Goal: Information Seeking & Learning: Learn about a topic

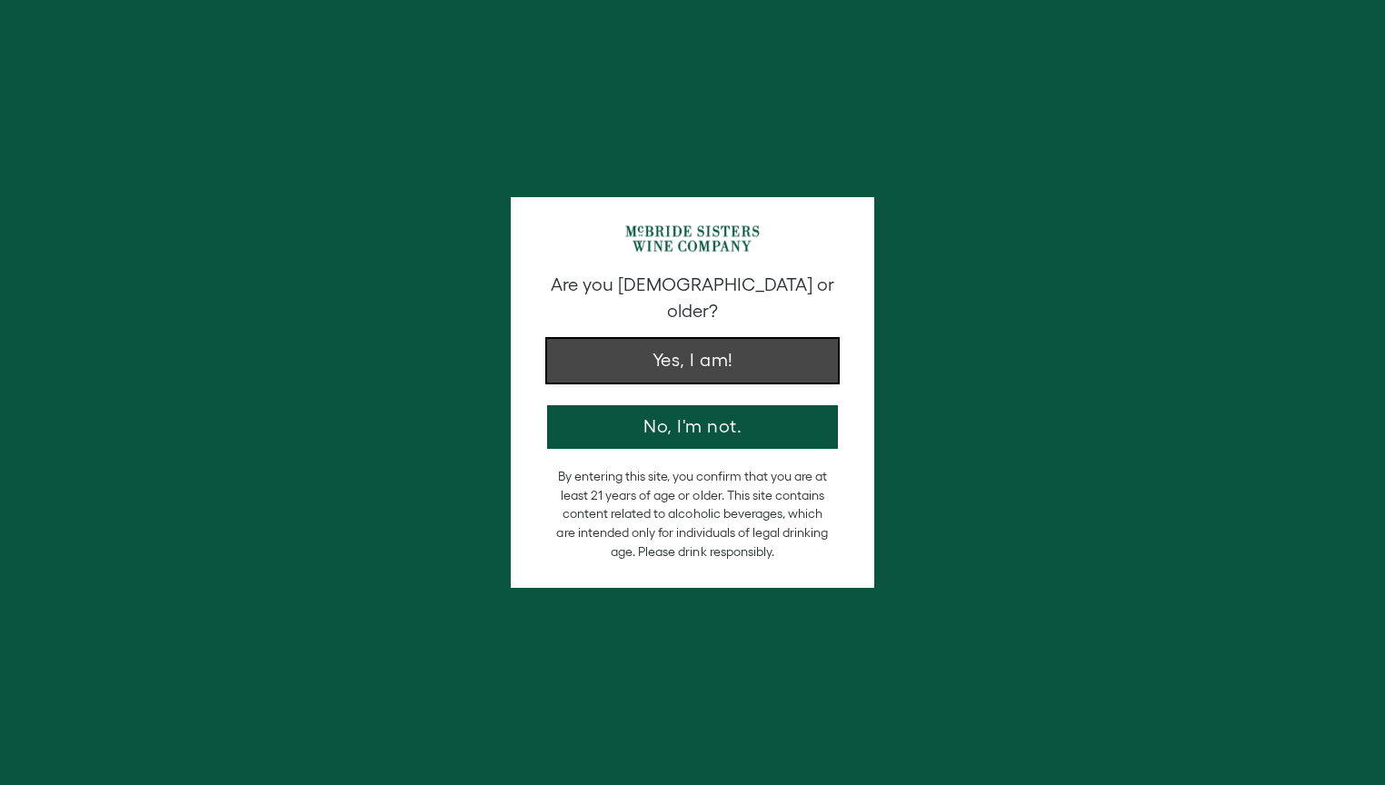
click at [690, 339] on button "Yes, I am!" at bounding box center [692, 361] width 291 height 44
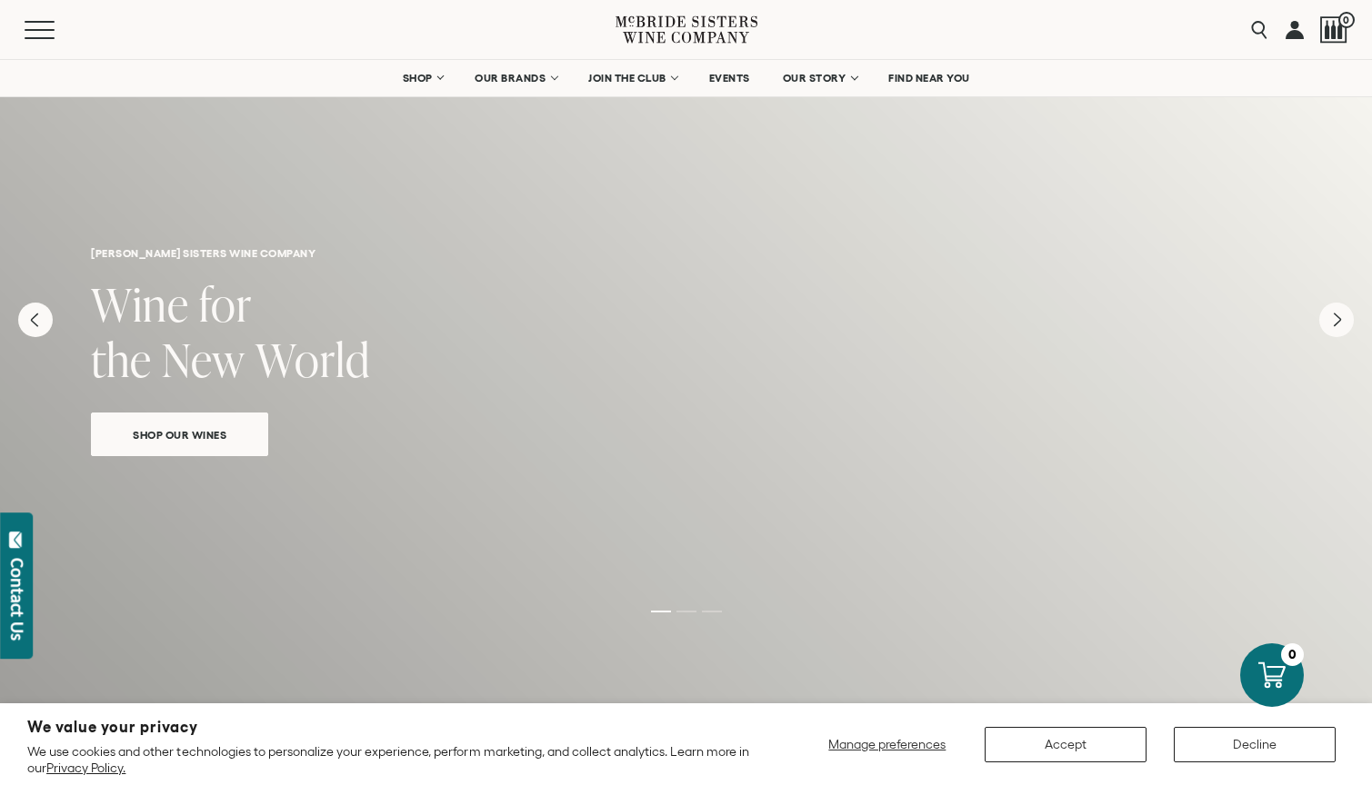
drag, startPoint x: 1228, startPoint y: 764, endPoint x: 1234, endPoint y: 753, distance: 12.2
click at [1232, 759] on div "We value your privacy We use cookies and other technologies to personalize your…" at bounding box center [685, 745] width 1317 height 64
drag, startPoint x: 1234, startPoint y: 753, endPoint x: 1240, endPoint y: 736, distance: 17.6
click at [1240, 736] on button "Decline" at bounding box center [1255, 744] width 162 height 35
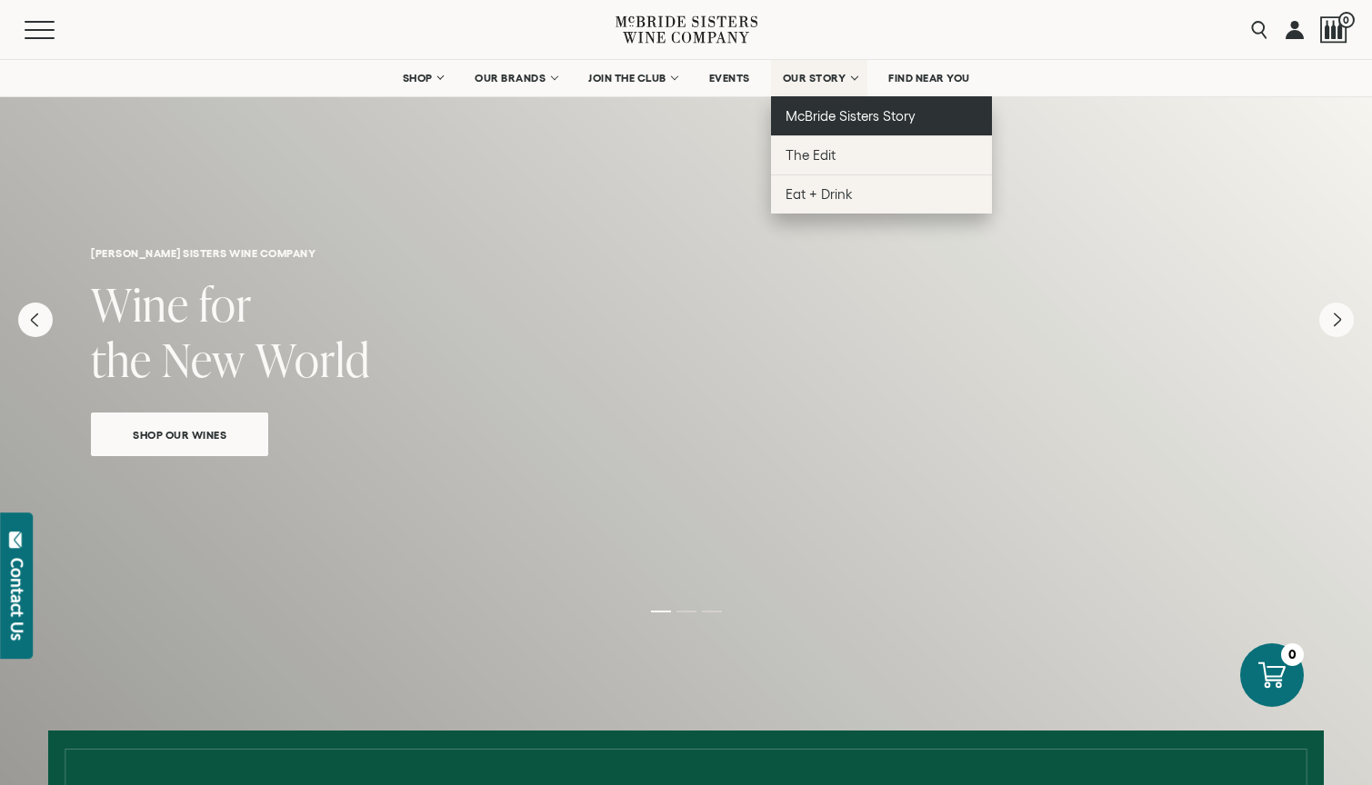
click at [822, 105] on link "McBride Sisters Story" at bounding box center [881, 115] width 221 height 39
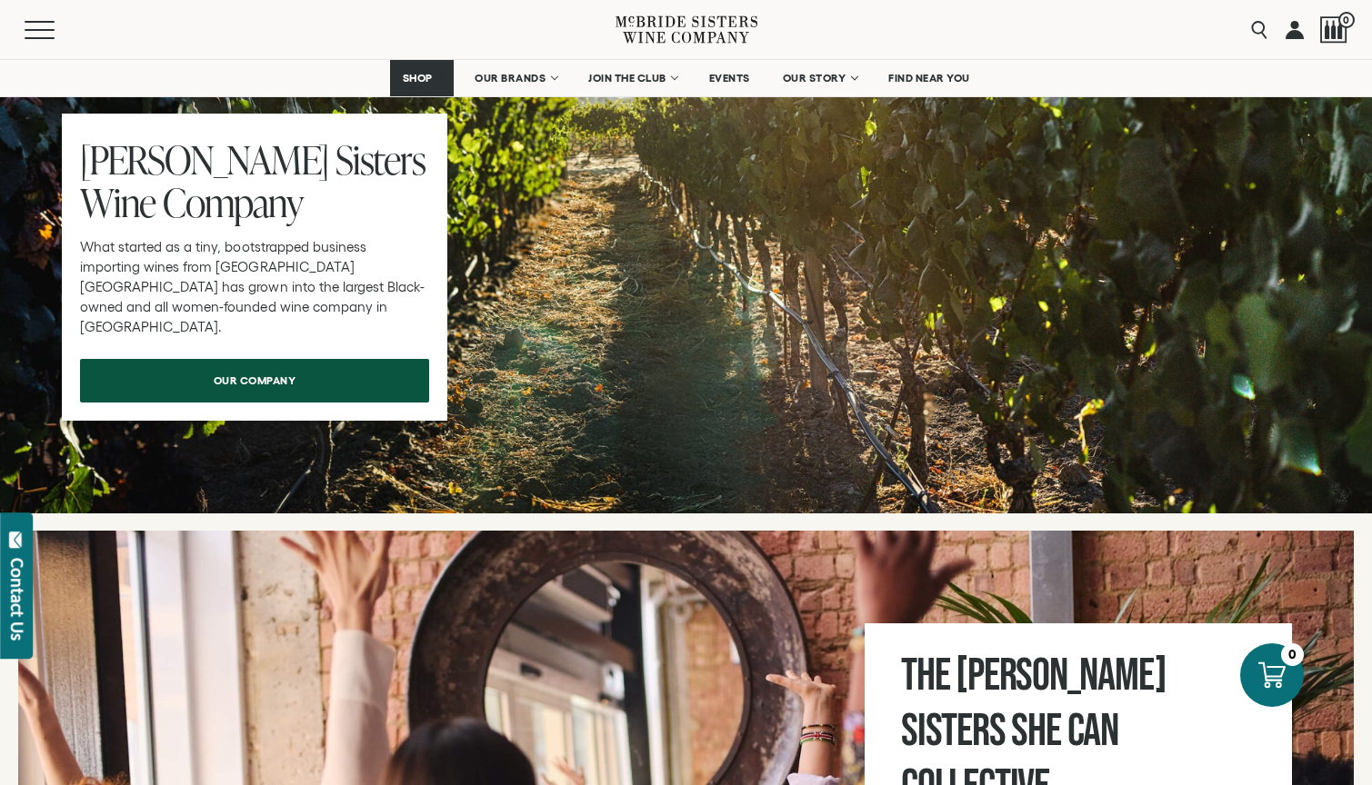
scroll to position [5455, 0]
